Goal: Task Accomplishment & Management: Use online tool/utility

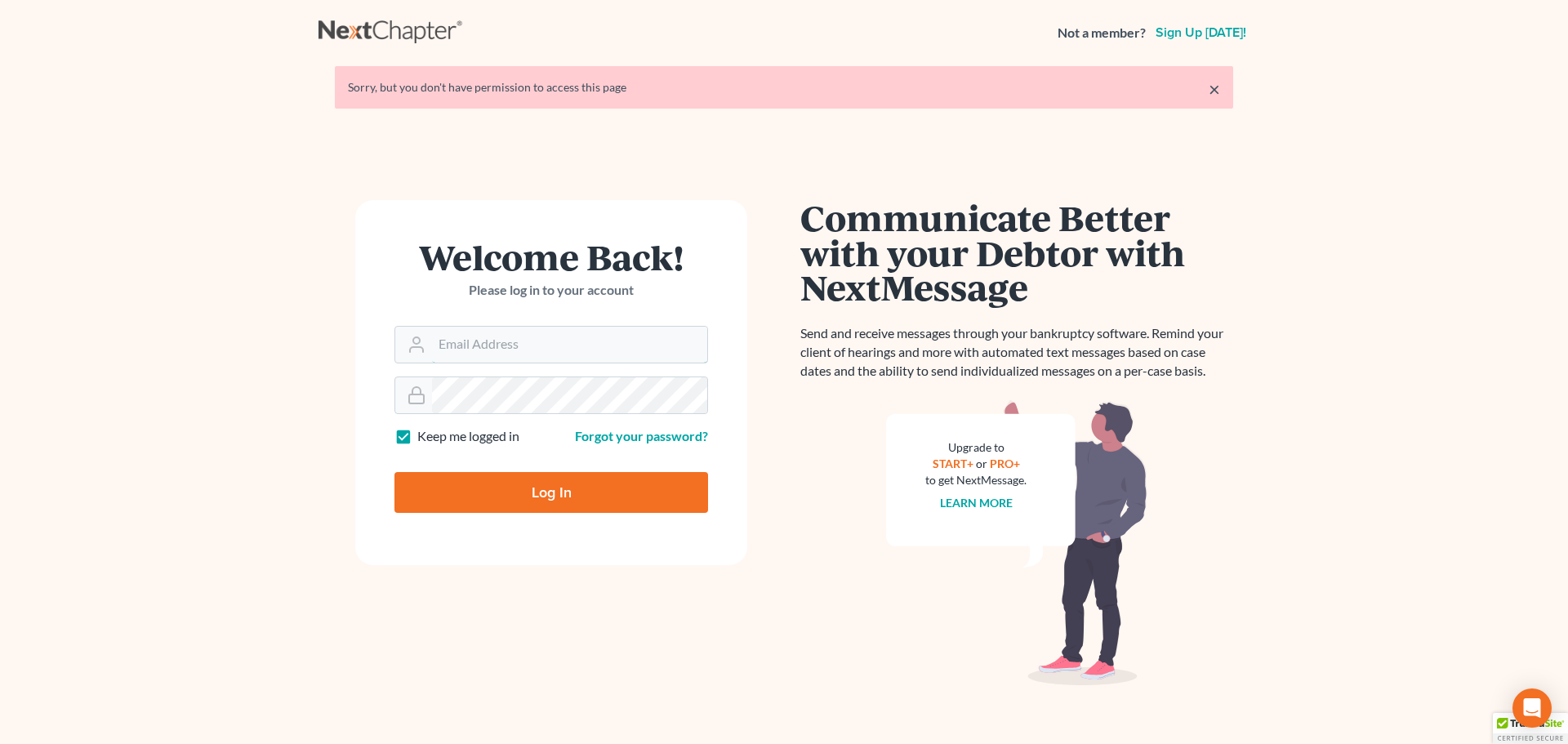
type input "[PERSON_NAME][EMAIL_ADDRESS][DOMAIN_NAME]"
click at [545, 501] on input "Log In" at bounding box center [551, 492] width 314 height 41
type input "Thinking..."
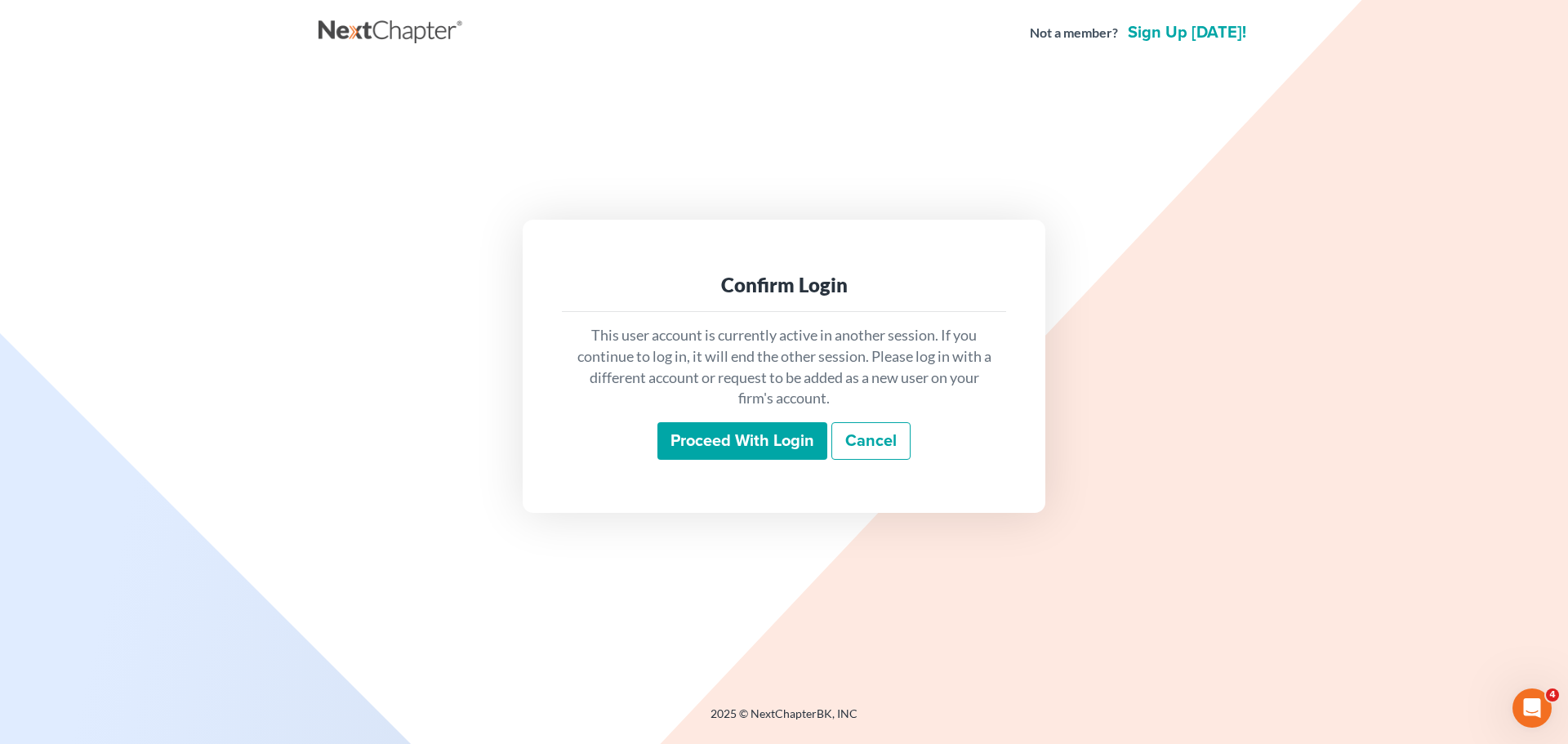
click at [719, 433] on input "Proceed with login" at bounding box center [742, 440] width 169 height 37
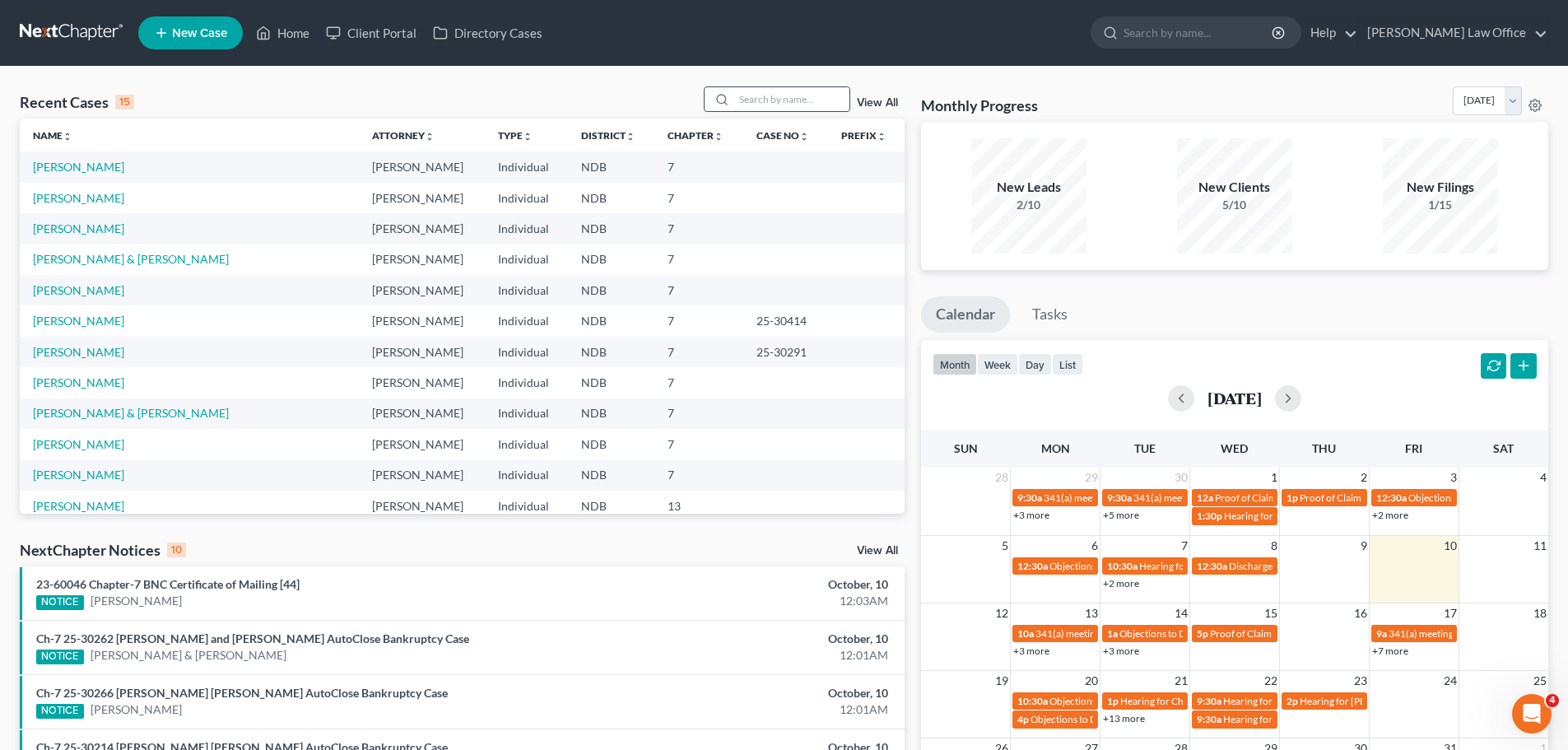
click at [786, 100] on input "search" at bounding box center [792, 99] width 116 height 24
type input "vos"
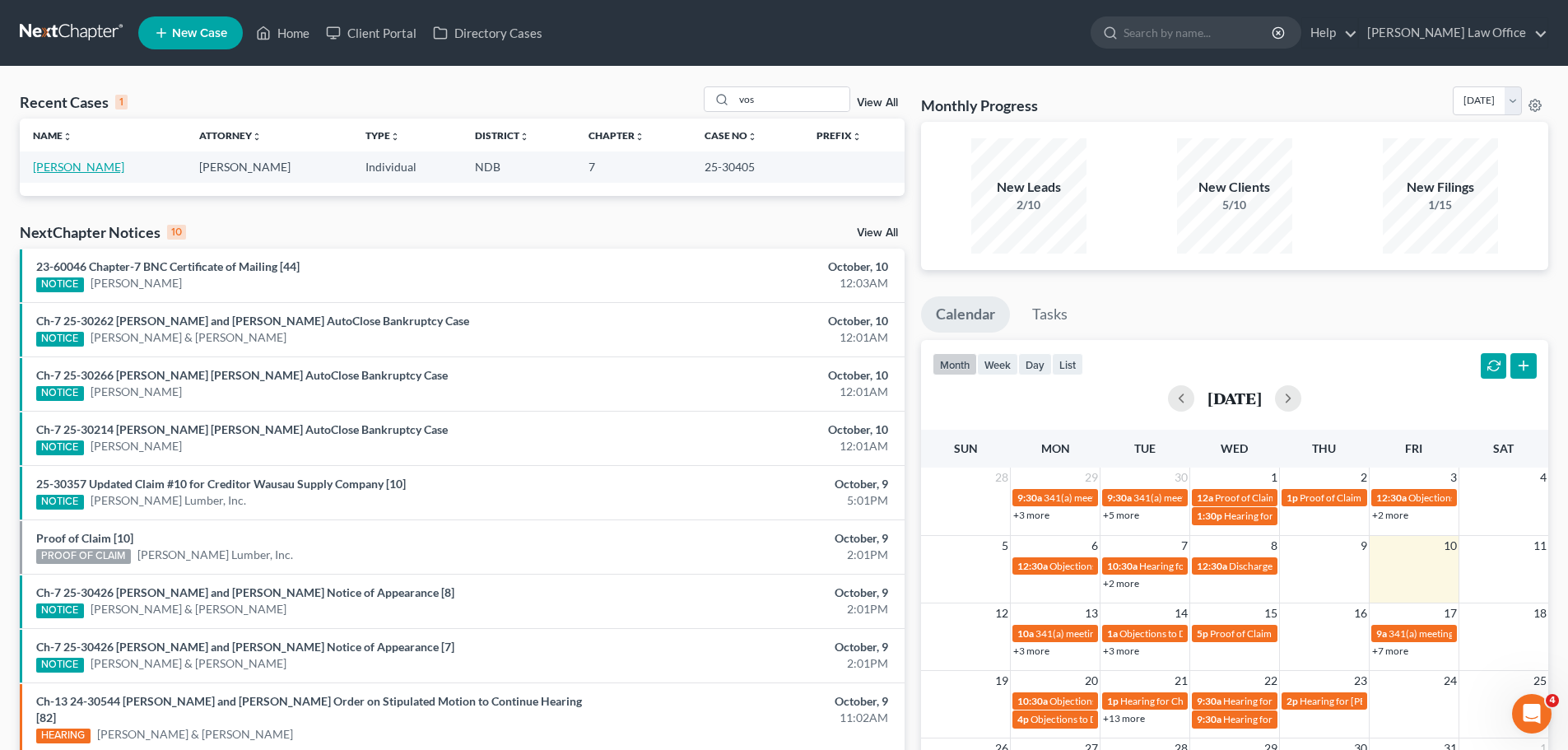
click at [64, 169] on link "[PERSON_NAME]" at bounding box center [78, 167] width 91 height 14
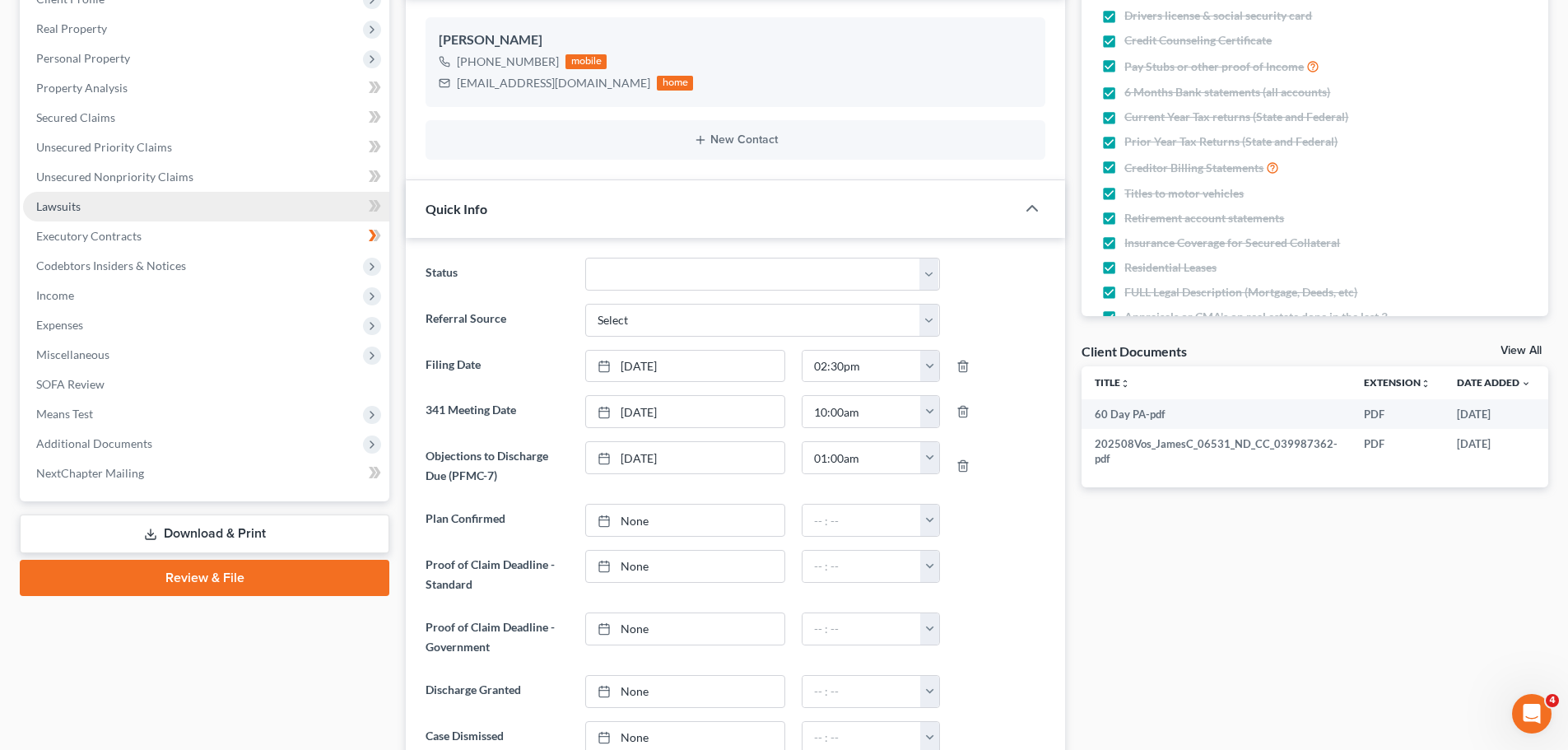
scroll to position [247, 0]
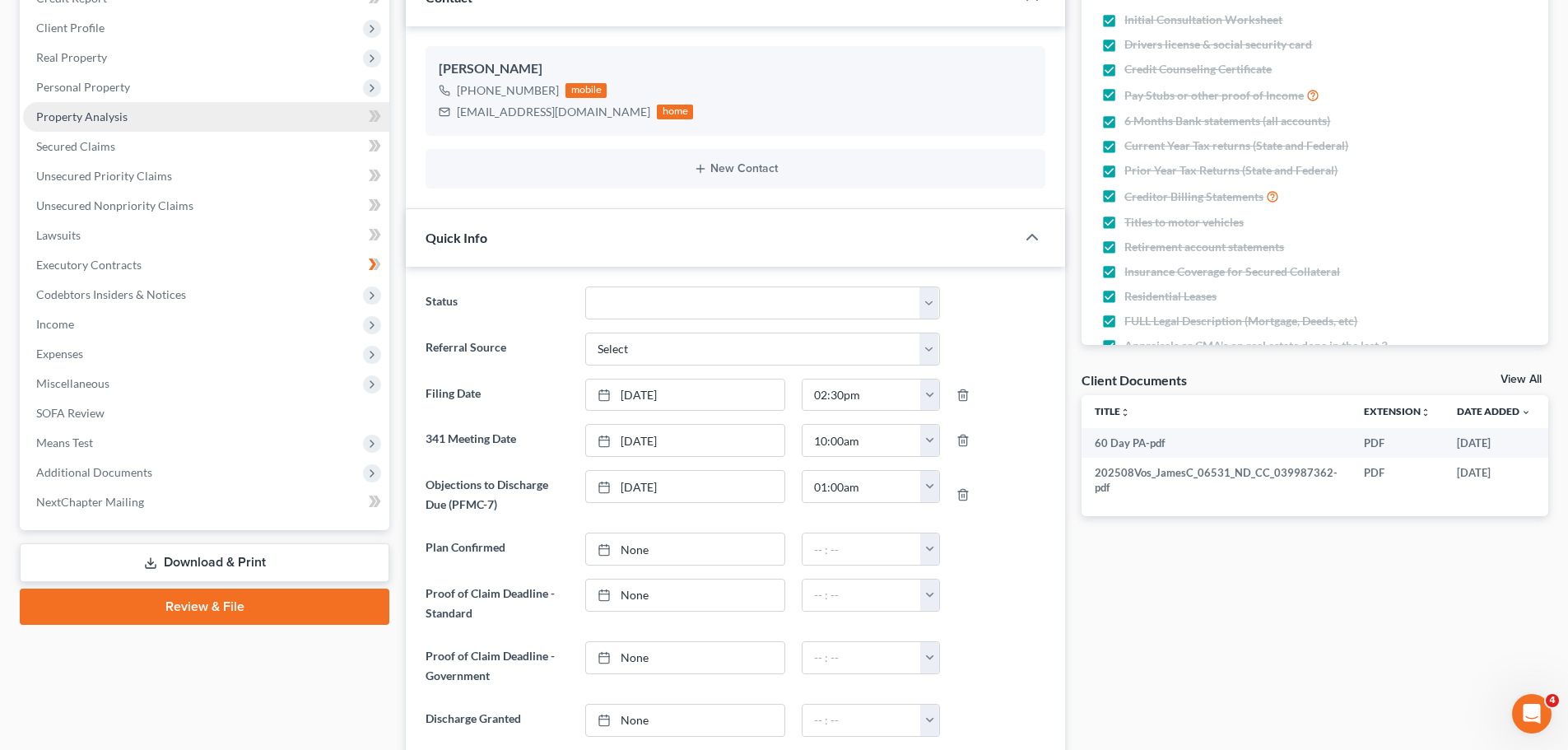
click at [105, 121] on span "Property Analysis" at bounding box center [81, 116] width 91 height 14
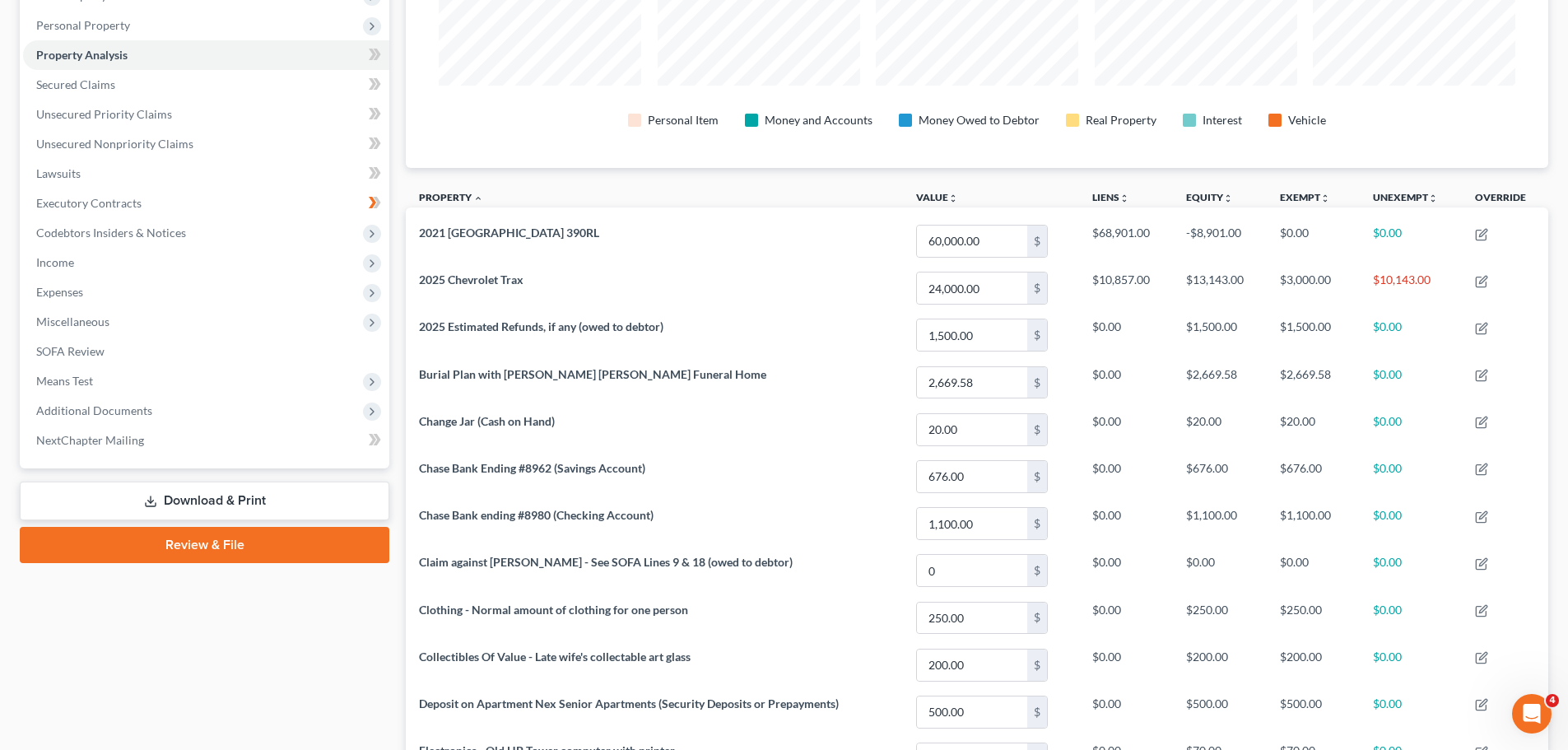
scroll to position [244, 0]
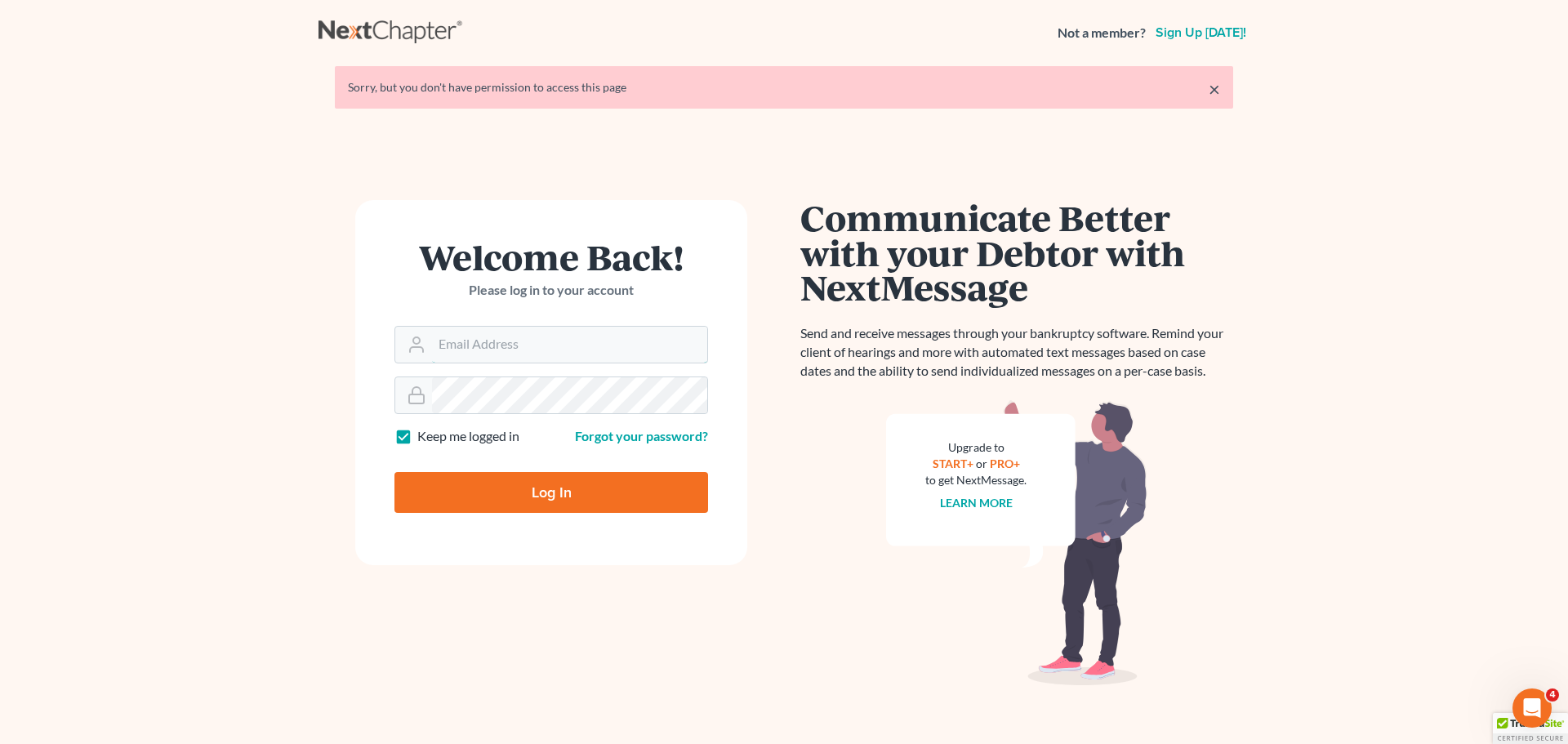
type input "alan@bulielaw.com"
click at [555, 493] on input "Log In" at bounding box center [551, 492] width 314 height 41
type input "Thinking..."
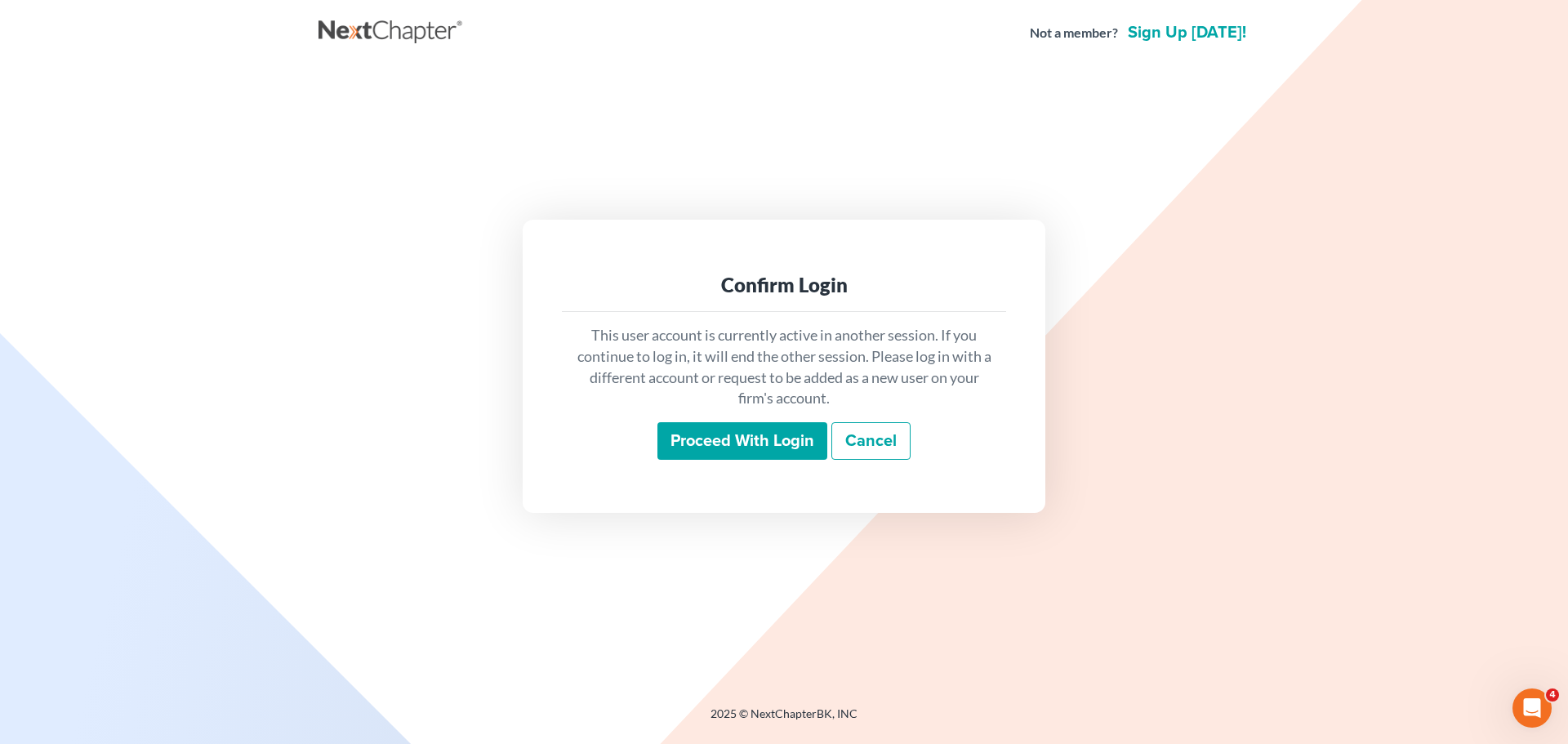
click at [731, 447] on input "Proceed with login" at bounding box center [742, 440] width 169 height 37
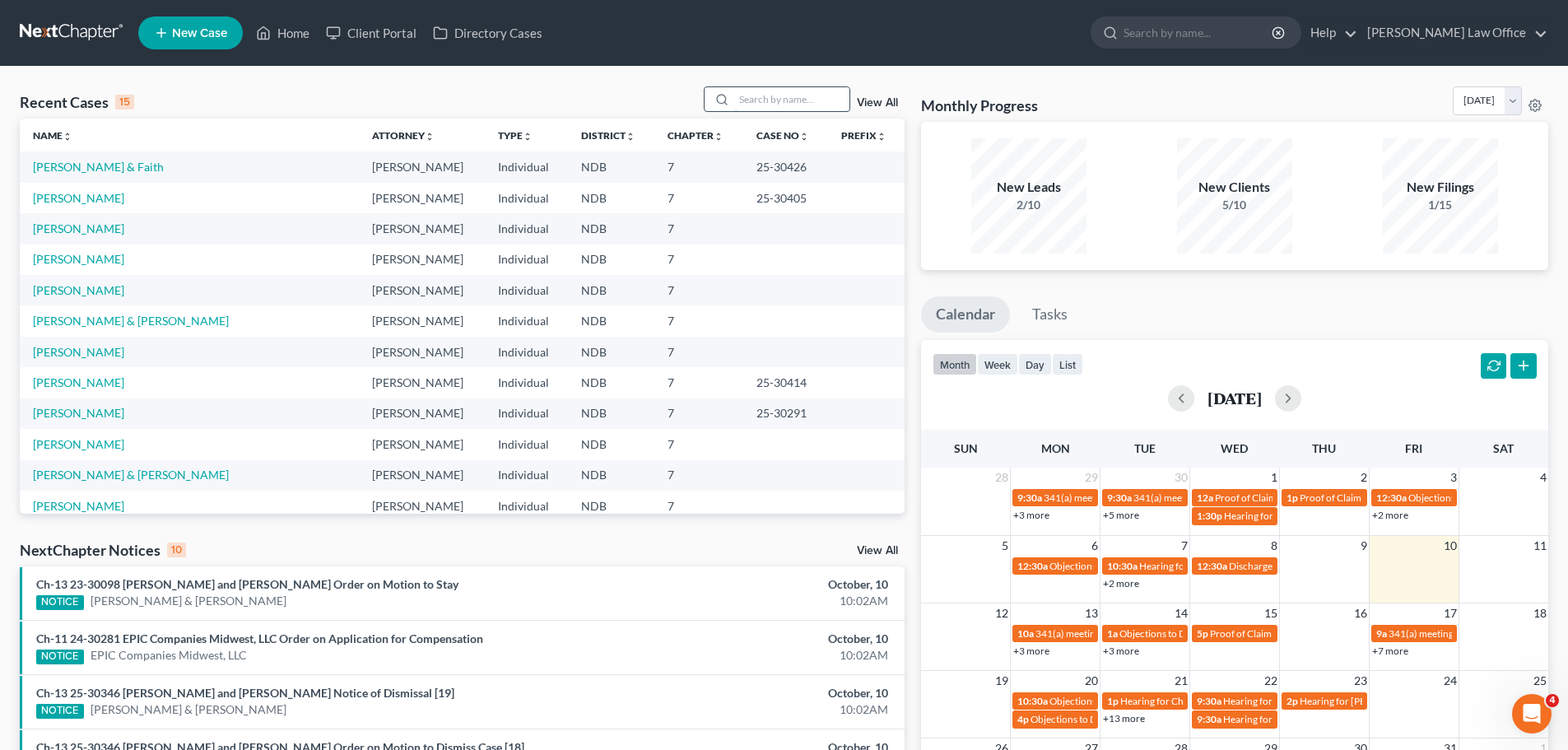
click at [769, 100] on input "search" at bounding box center [792, 99] width 116 height 24
type input "[PERSON_NAME]"
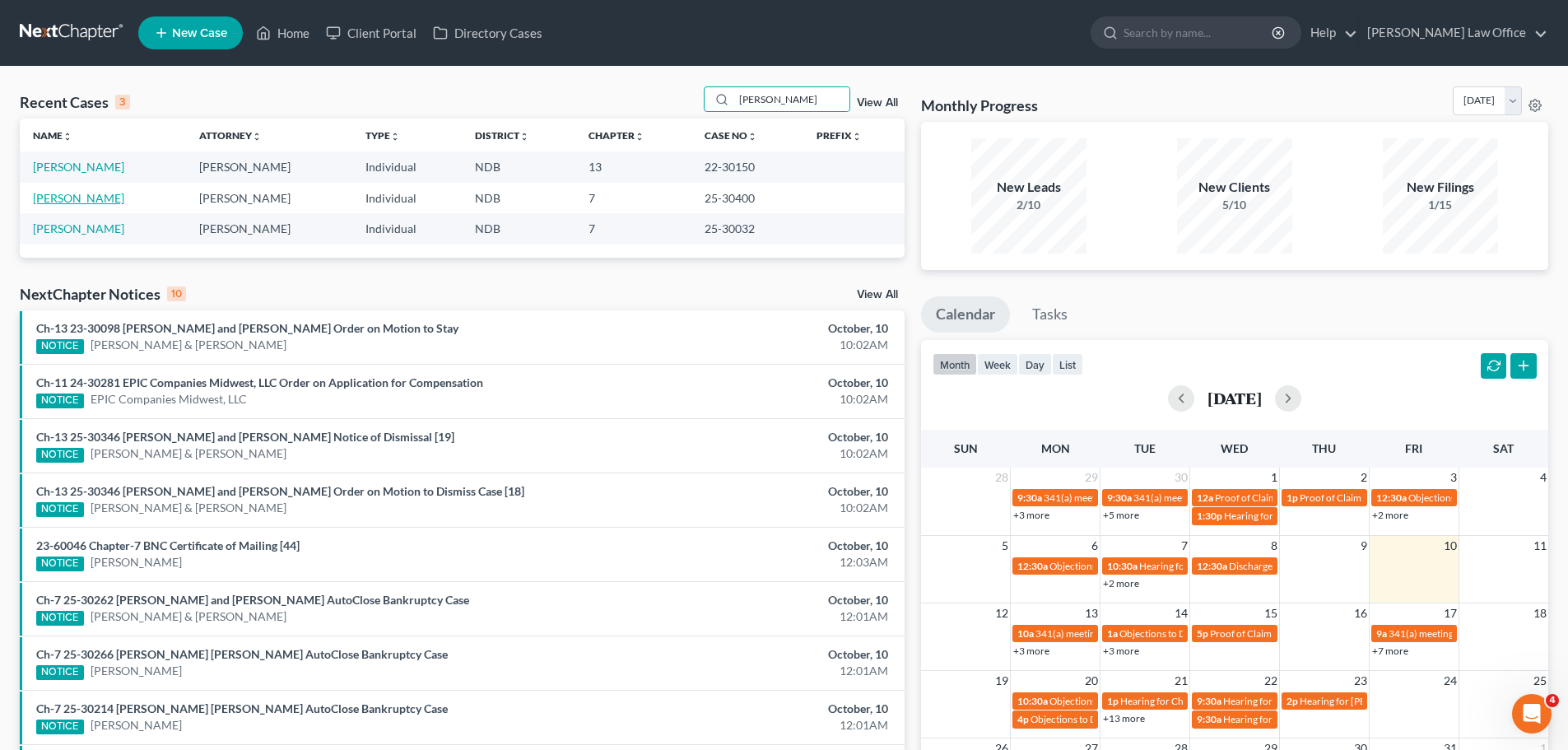
click at [42, 200] on link "[PERSON_NAME]" at bounding box center [78, 198] width 91 height 14
select select "4"
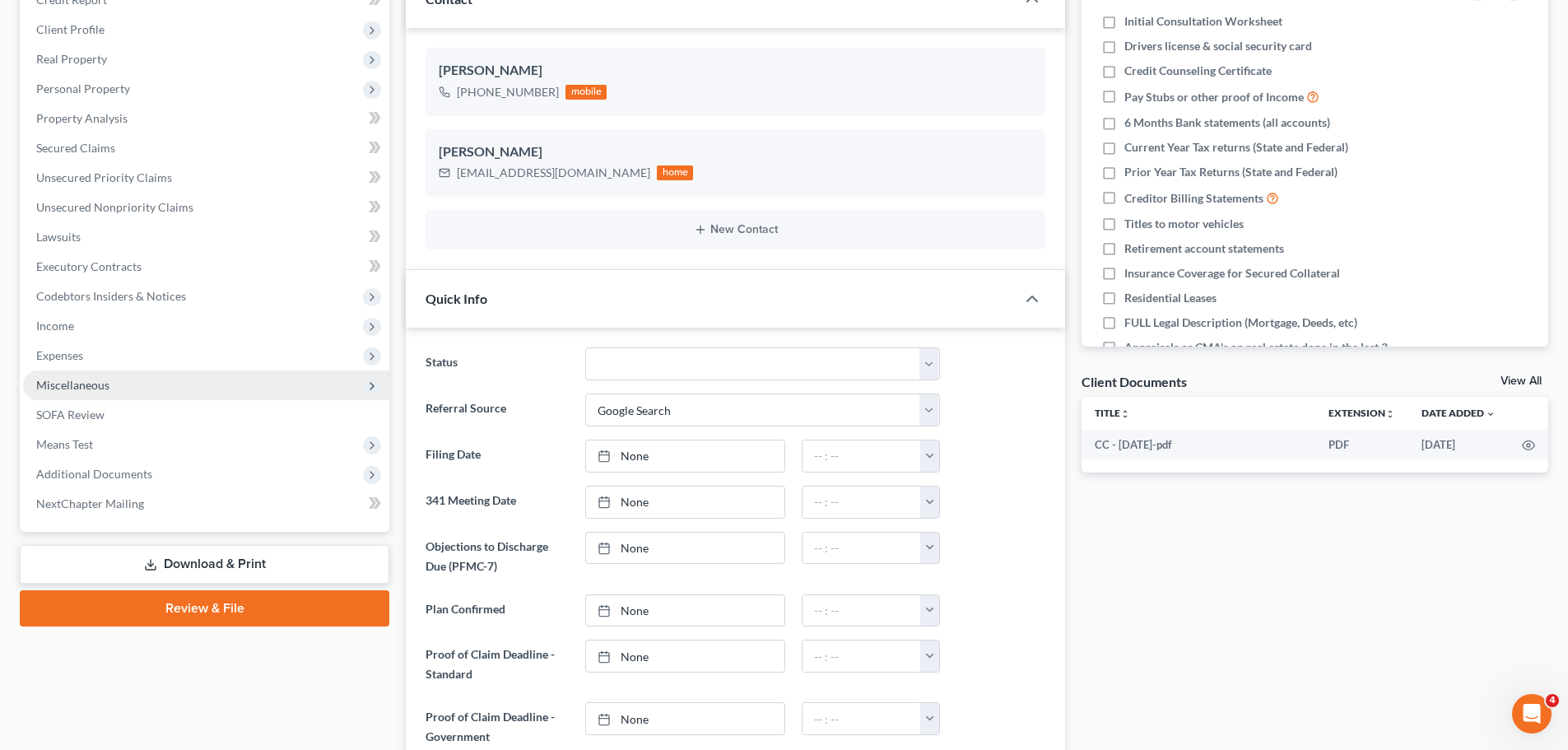
scroll to position [247, 0]
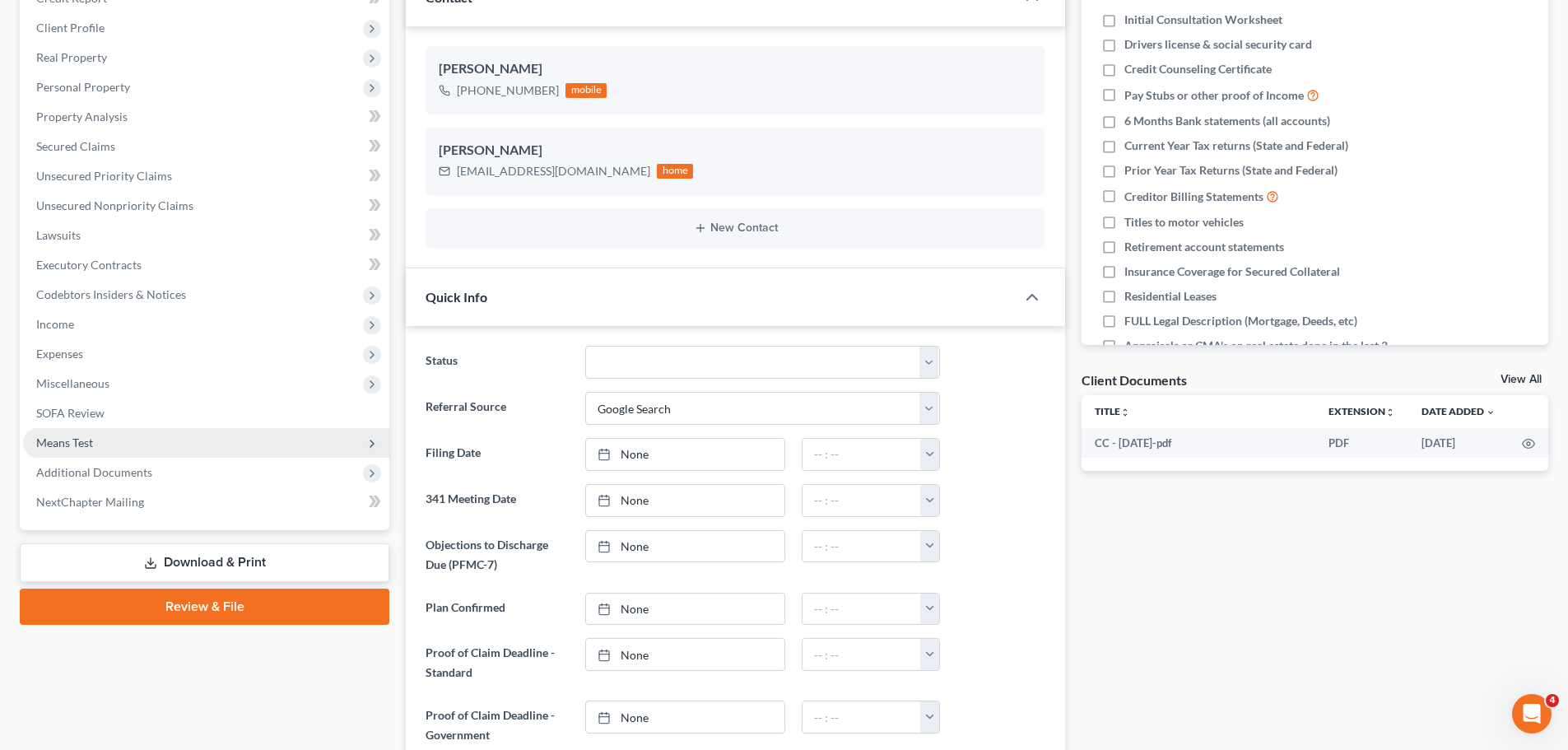
click at [69, 445] on span "Means Test" at bounding box center [64, 442] width 57 height 14
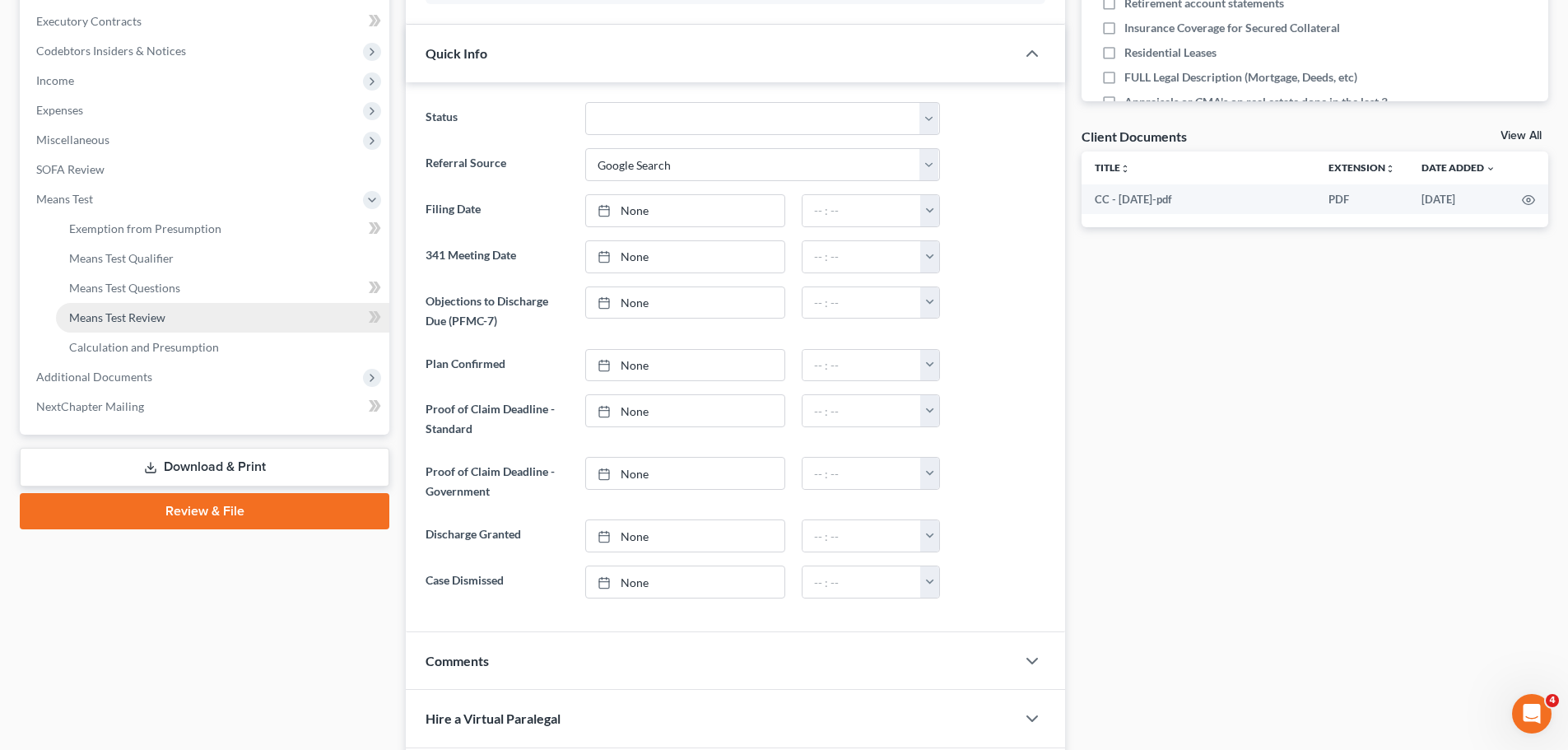
scroll to position [494, 0]
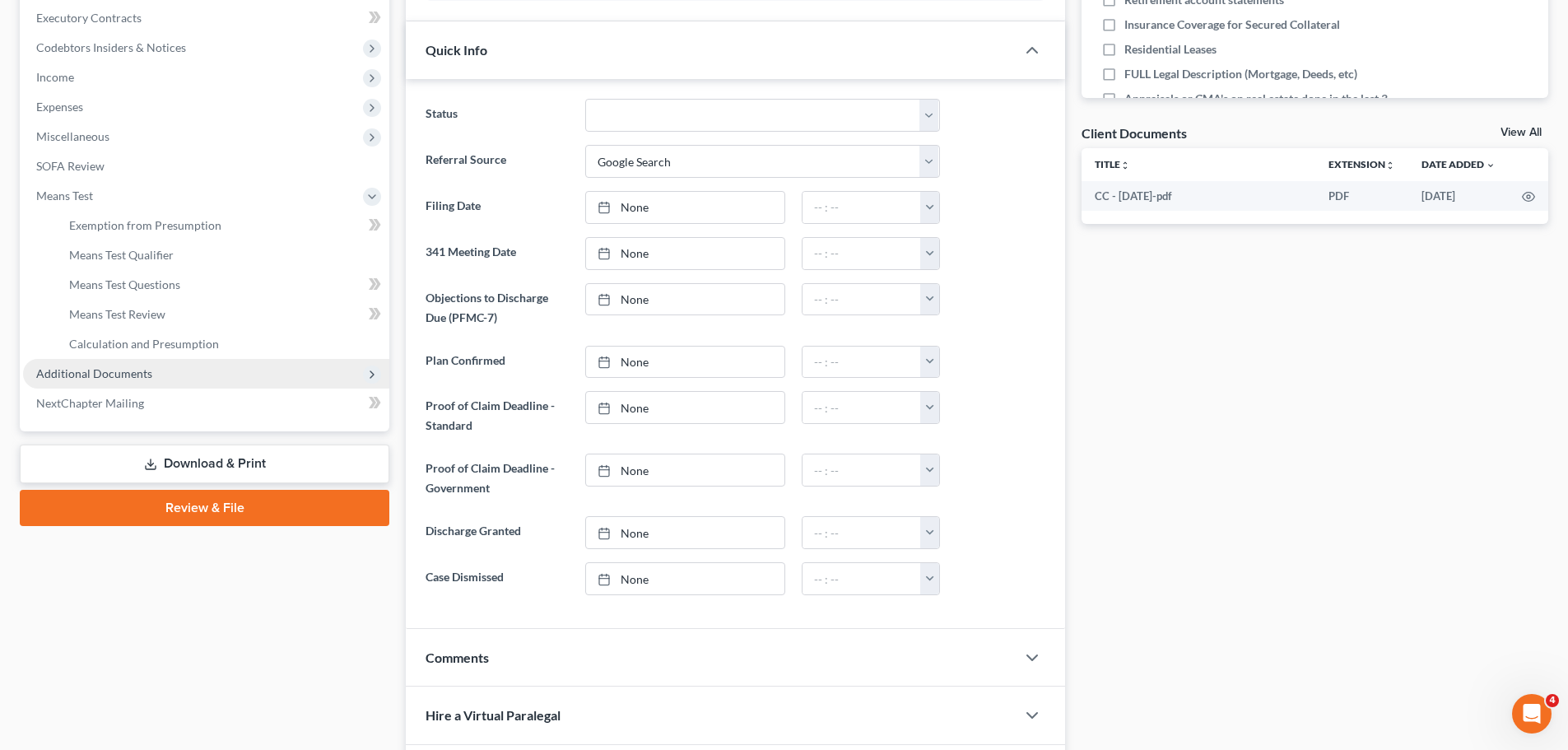
click at [109, 375] on span "Additional Documents" at bounding box center [94, 372] width 116 height 14
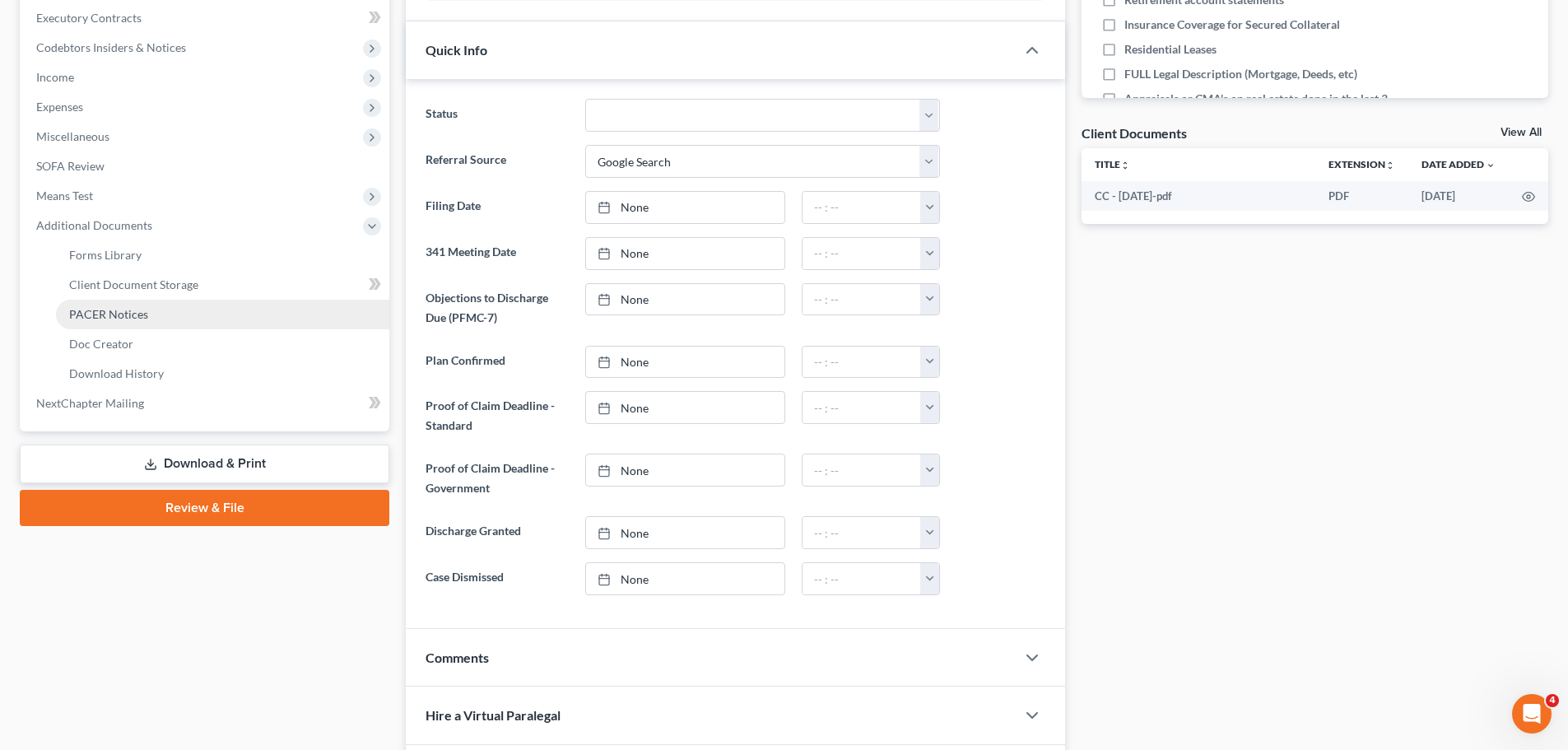
click at [126, 316] on span "PACER Notices" at bounding box center [109, 314] width 79 height 14
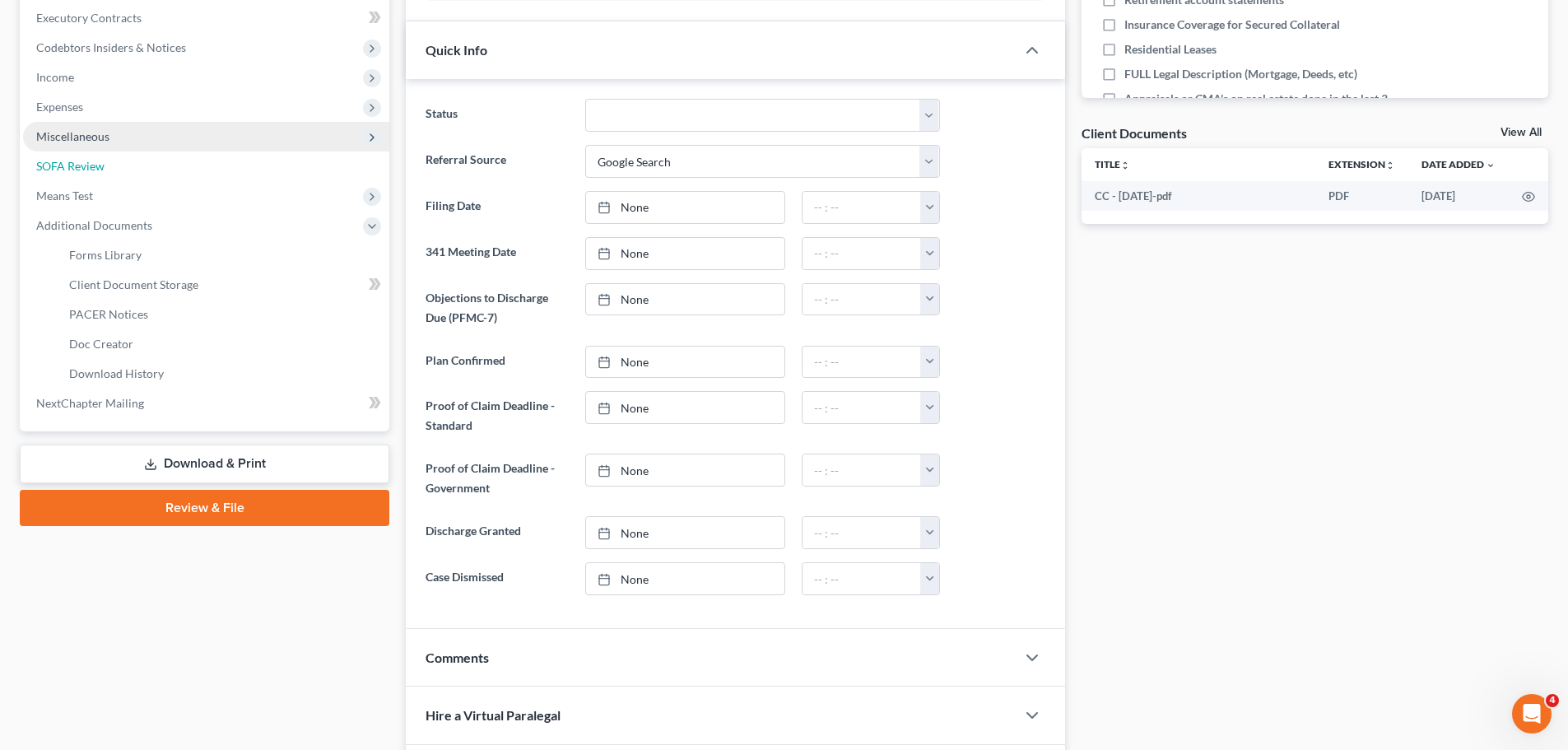
click at [126, 316] on ul "Case Dashboard Payments Invoices Payments Payments Credit Report Client Profile" at bounding box center [206, 48] width 366 height 741
